Goal: Task Accomplishment & Management: Manage account settings

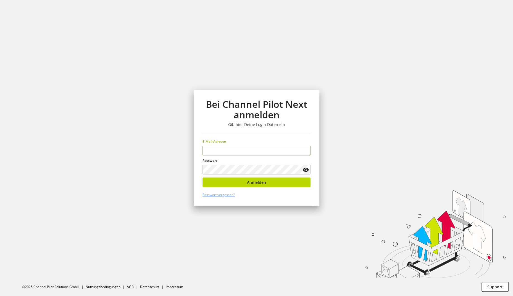
type input "**********"
click at [267, 181] on button "Anmelden" at bounding box center [256, 183] width 108 height 10
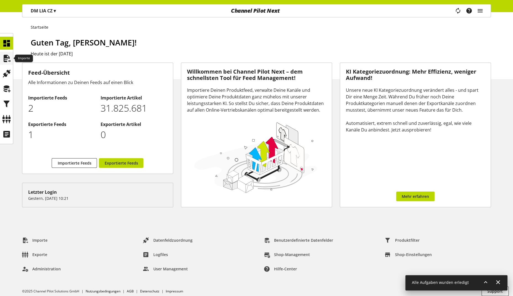
click at [7, 57] on icon at bounding box center [6, 58] width 9 height 11
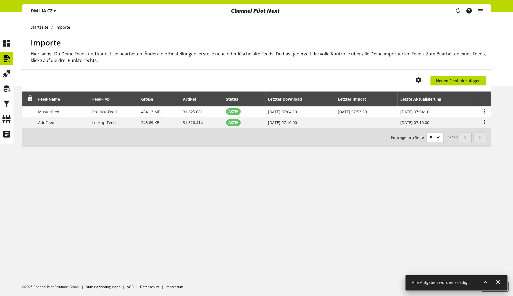
click at [46, 10] on p "DM LIA CZ ▾" at bounding box center [43, 10] width 25 height 7
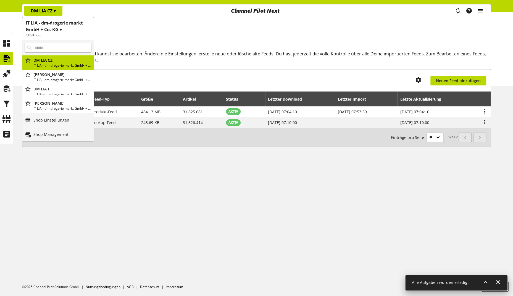
click at [479, 12] on icon "main navigation" at bounding box center [479, 11] width 7 height 10
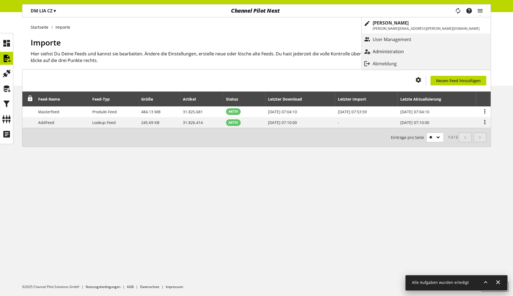
click at [415, 49] on p "Administration" at bounding box center [393, 51] width 42 height 7
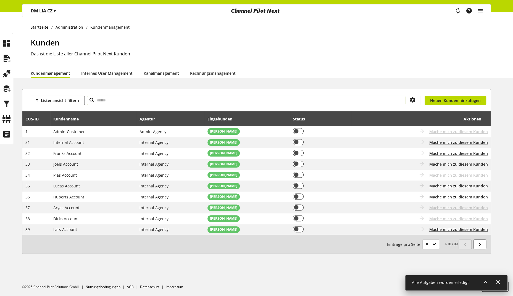
click at [107, 101] on input "text" at bounding box center [246, 101] width 318 height 10
type input "*"
type input "****"
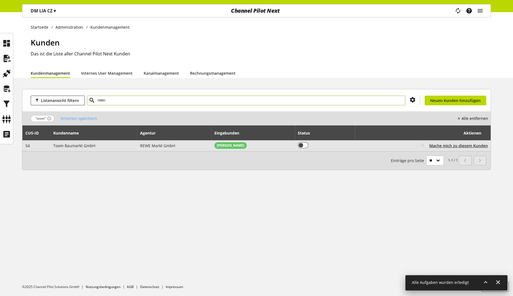
click at [126, 146] on td "Toom Baumarkt GmbH" at bounding box center [93, 146] width 87 height 11
click at [442, 146] on span "Mache mich zu diesem Kunden" at bounding box center [458, 146] width 59 height 6
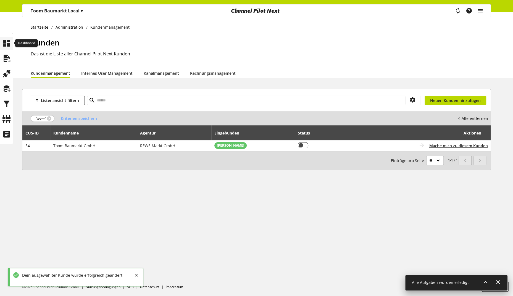
click at [8, 46] on icon at bounding box center [6, 43] width 9 height 11
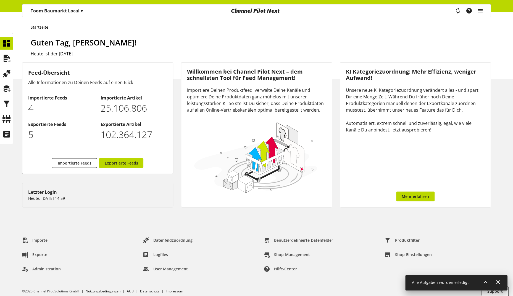
click at [483, 287] on icon at bounding box center [485, 283] width 7 height 10
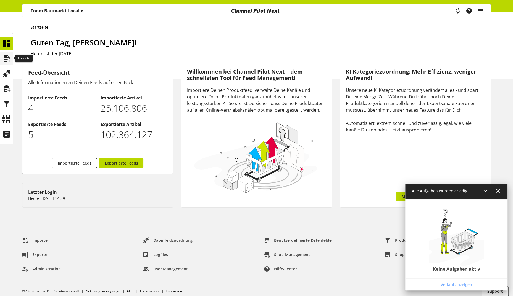
click at [1, 55] on div at bounding box center [6, 58] width 13 height 13
